Goal: Check status

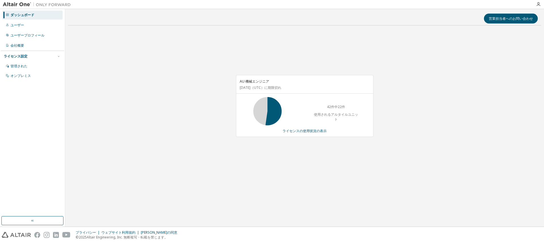
click at [153, 146] on div "AU 機械エンジニア [DATE] （UTC） に期限切れ 42件中22件 使用されるアルタイルユニット ライセンスの使用状況の表示" at bounding box center [304, 109] width 473 height 158
